Goal: Transaction & Acquisition: Purchase product/service

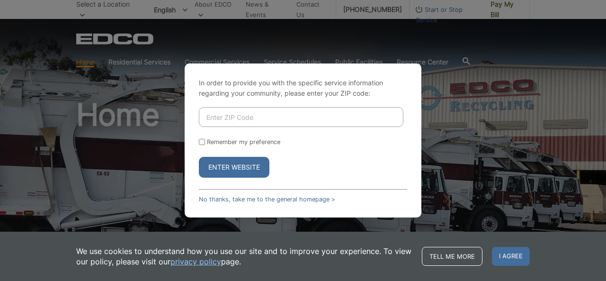
click at [255, 118] on input "Enter ZIP Code" at bounding box center [301, 117] width 205 height 20
click at [217, 121] on input "Enter ZIP Code" at bounding box center [301, 117] width 205 height 20
type input "92028"
click at [216, 164] on button "Enter Website" at bounding box center [234, 167] width 71 height 21
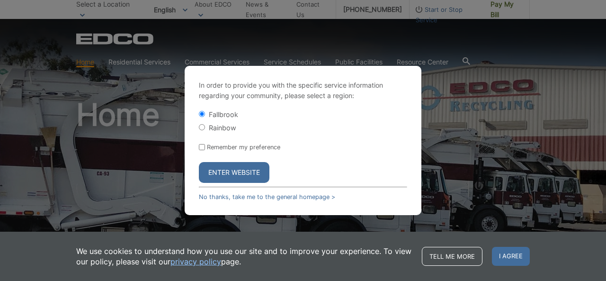
click at [221, 177] on button "Enter Website" at bounding box center [234, 172] width 71 height 21
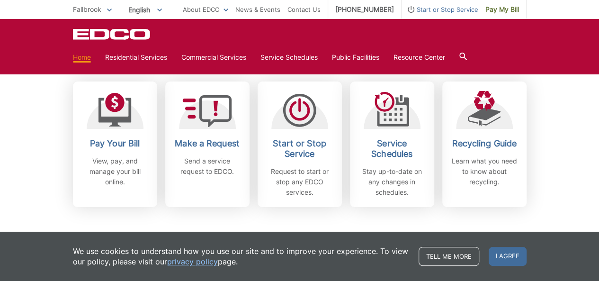
scroll to position [274, 0]
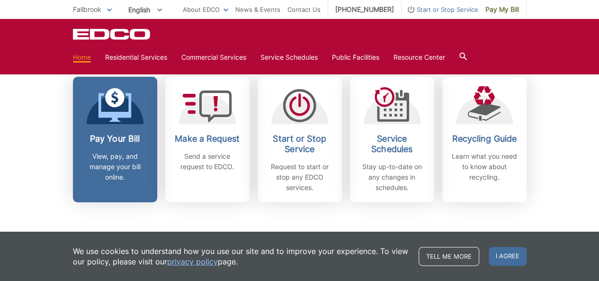
click at [104, 144] on div "Pay Your Bill View, pay, and manage your bill online." at bounding box center [115, 158] width 70 height 49
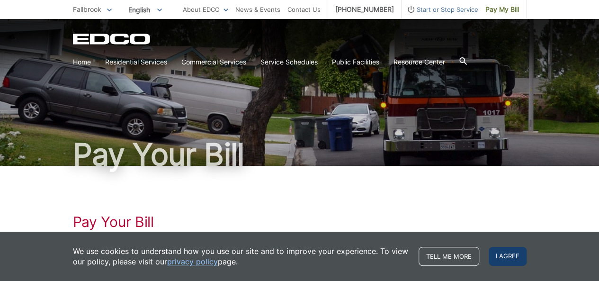
click at [506, 253] on span "I agree" at bounding box center [508, 256] width 38 height 19
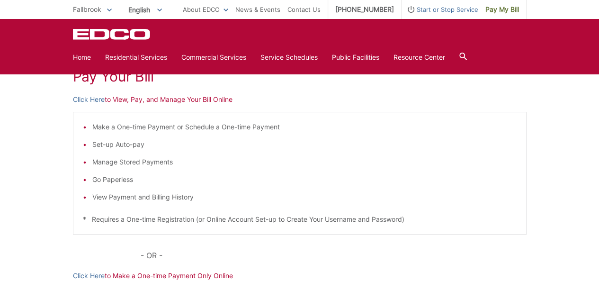
scroll to position [97, 0]
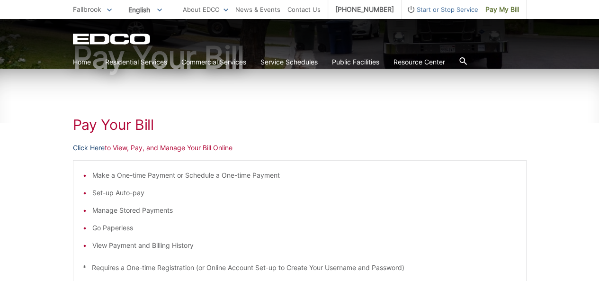
click at [95, 147] on link "Click Here" at bounding box center [89, 148] width 32 height 10
